Goal: Task Accomplishment & Management: Use online tool/utility

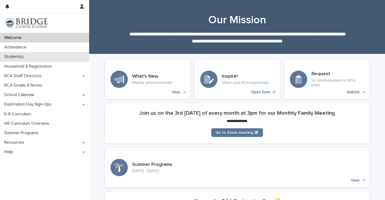
click at [72, 52] on div "Student(s)" at bounding box center [44, 56] width 89 height 9
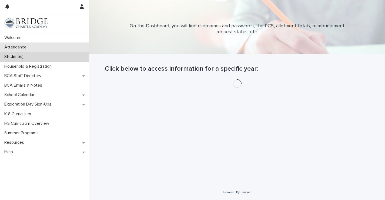
click at [72, 45] on div "Attendance" at bounding box center [44, 46] width 89 height 9
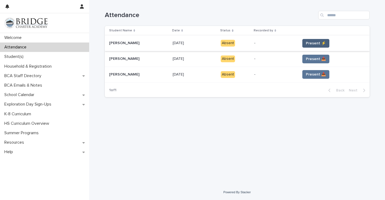
click at [308, 42] on span "Present ⚡" at bounding box center [316, 43] width 20 height 5
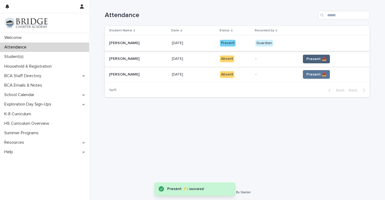
click at [314, 59] on span "Present 📥" at bounding box center [316, 58] width 20 height 5
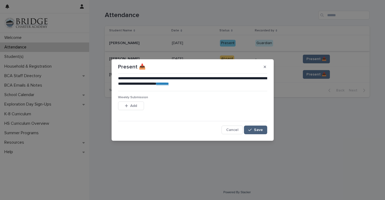
click at [258, 125] on button "Save" at bounding box center [255, 129] width 23 height 9
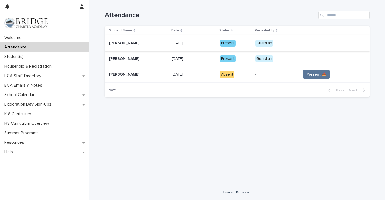
click at [309, 78] on button "Present 📥" at bounding box center [316, 74] width 27 height 9
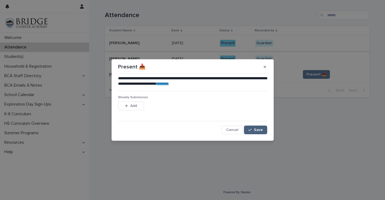
click at [255, 128] on span "Save" at bounding box center [258, 130] width 9 height 4
